Goal: Browse casually: Explore the website without a specific task or goal

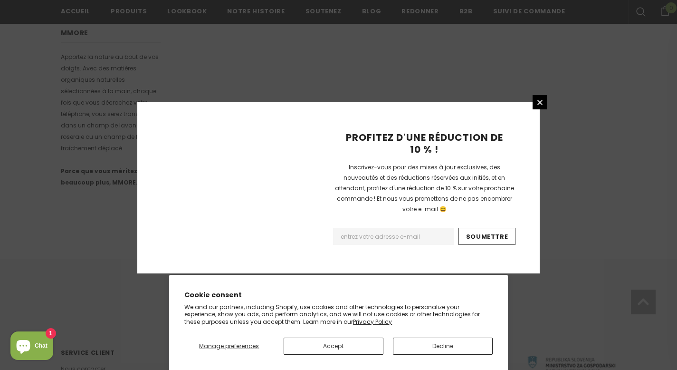
scroll to position [627, 0]
